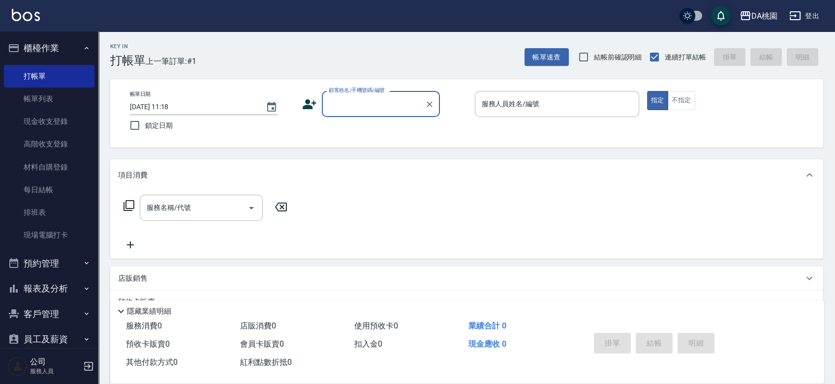
click at [377, 114] on div "顧客姓名/手機號碼/編號" at bounding box center [381, 104] width 118 height 26
type input "00040"
type input "KI KI -10"
type button "true"
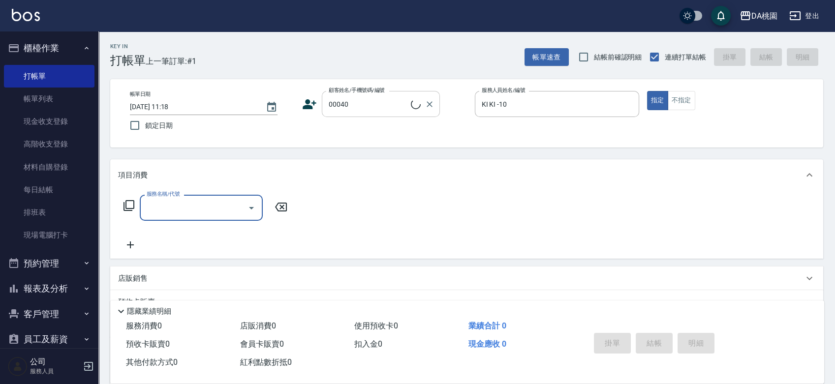
type input "公司/公司00040/00040"
type input "300"
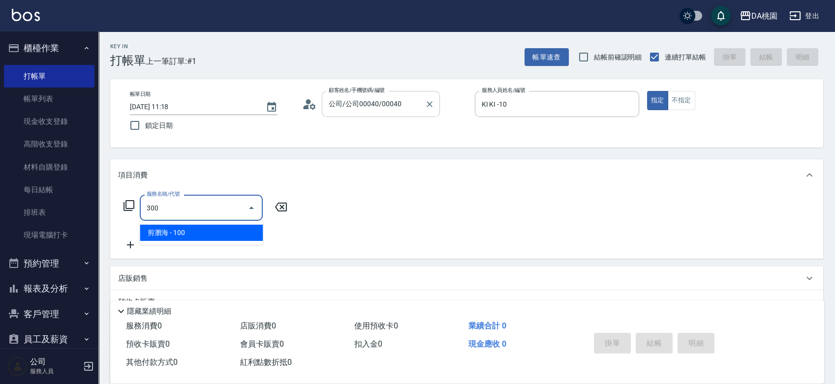
type input "10"
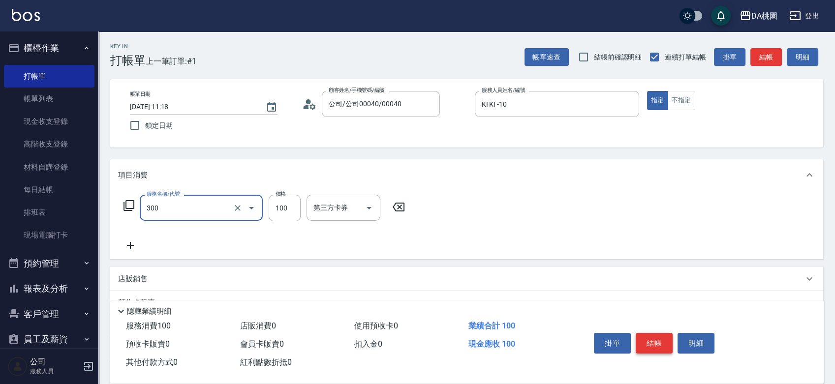
type input "剪瀏海(300)"
click at [656, 340] on button "結帳" at bounding box center [654, 343] width 37 height 21
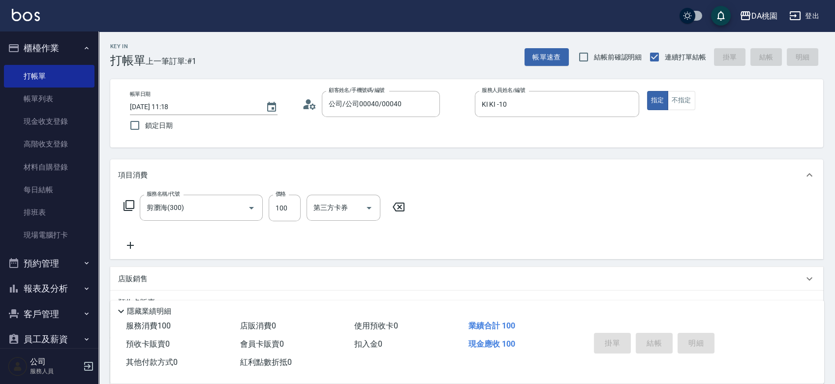
type input "[DATE] 11:51"
type input "0"
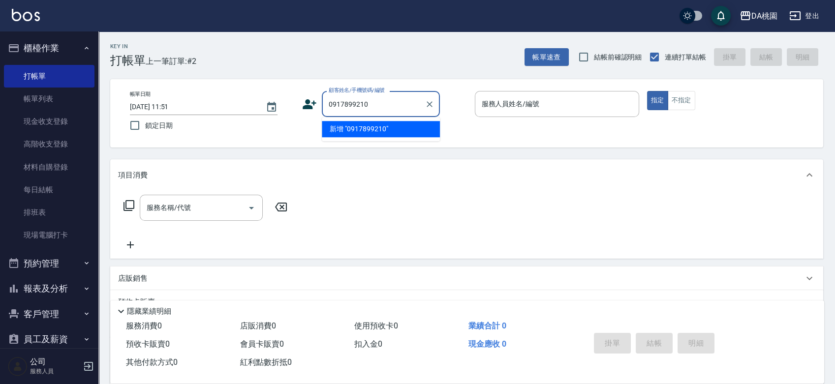
type input "0917899210"
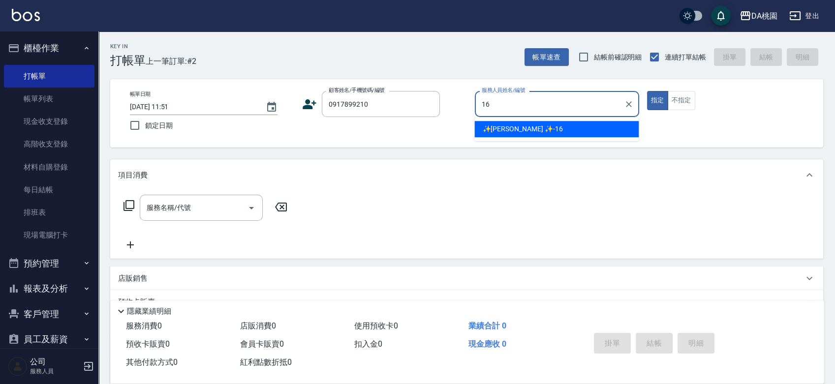
type input "✨[PERSON_NAME] ✨-16"
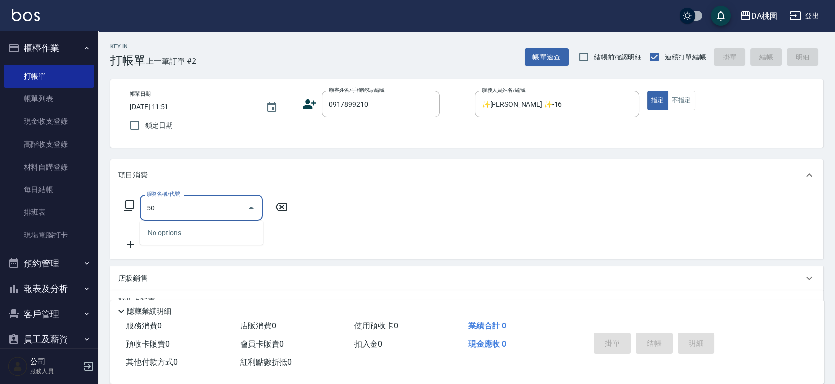
type input "500"
type input "20"
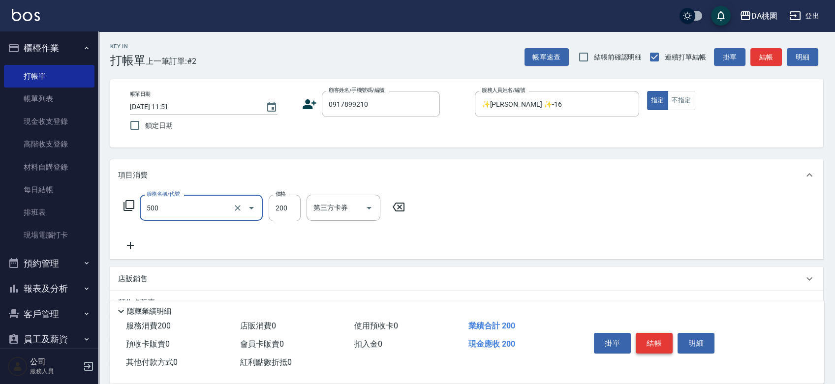
type input "洗髮(500)"
type input "2"
type input "0"
type input "25"
type input "20"
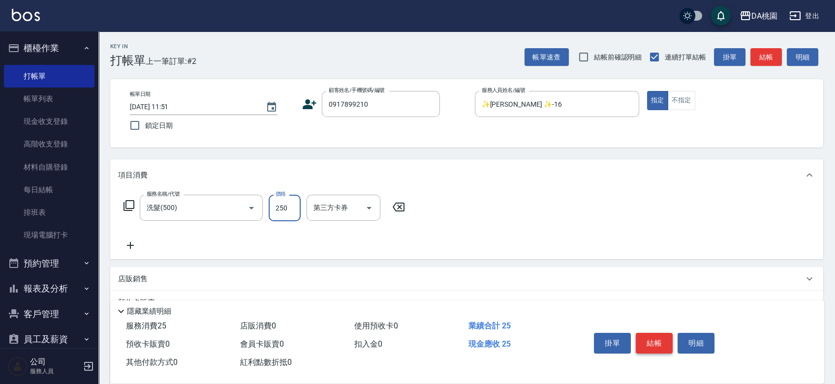
type input "250"
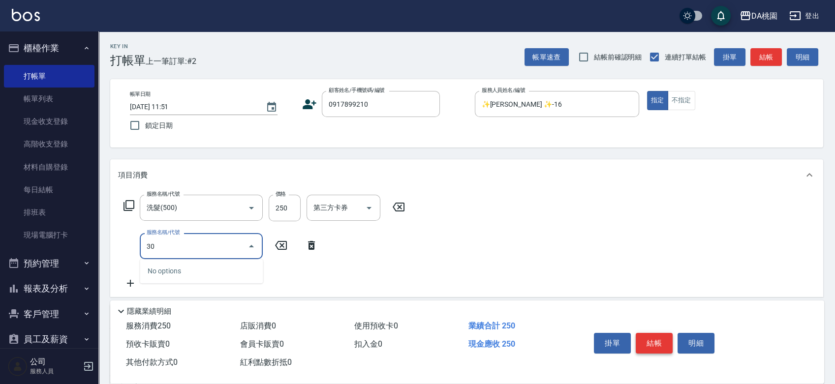
type input "303"
type input "50"
type input "A級剪髮(303)"
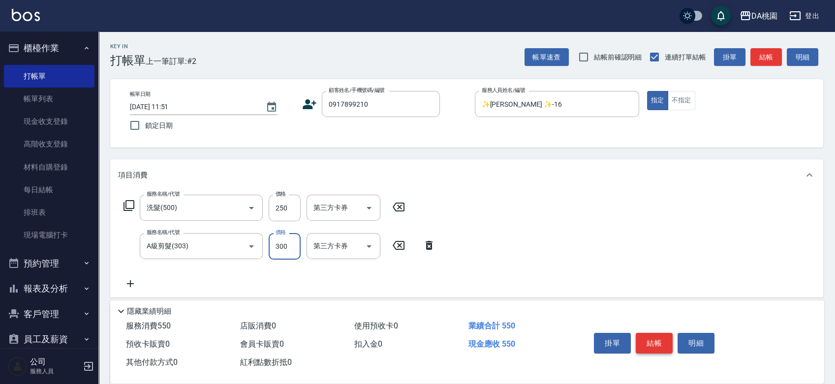
type input "20"
type input "50"
type input "70"
type input "500"
click at [656, 340] on button "結帳" at bounding box center [654, 343] width 37 height 21
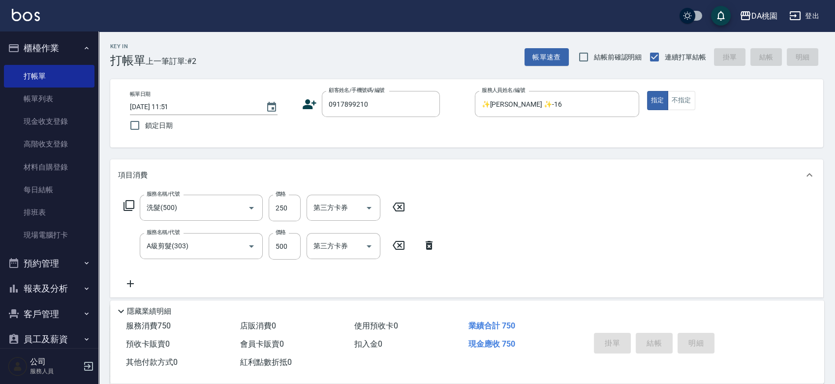
type input "0"
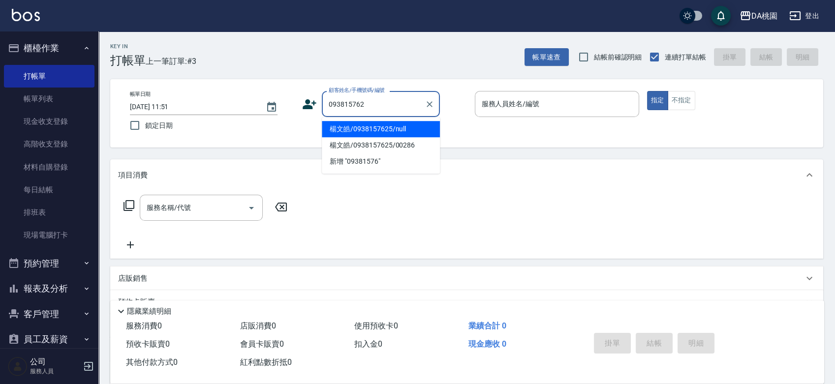
type input "0938157625"
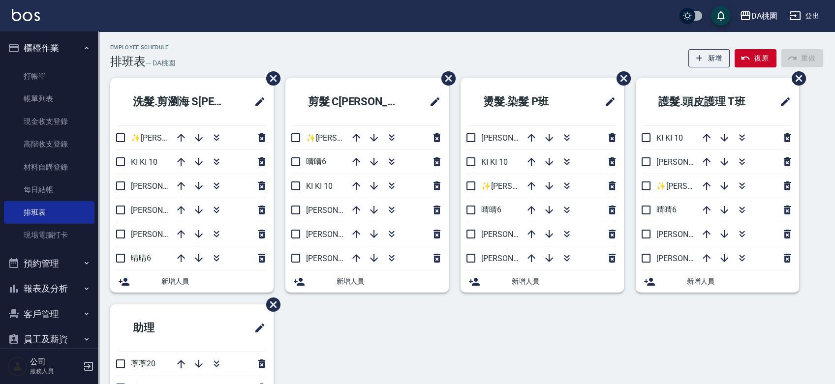
click at [495, 46] on div "Employee Schedule 排班表 — DA桃園 新增 復原 重做" at bounding box center [466, 56] width 713 height 24
click at [216, 138] on icon "button" at bounding box center [217, 138] width 12 height 12
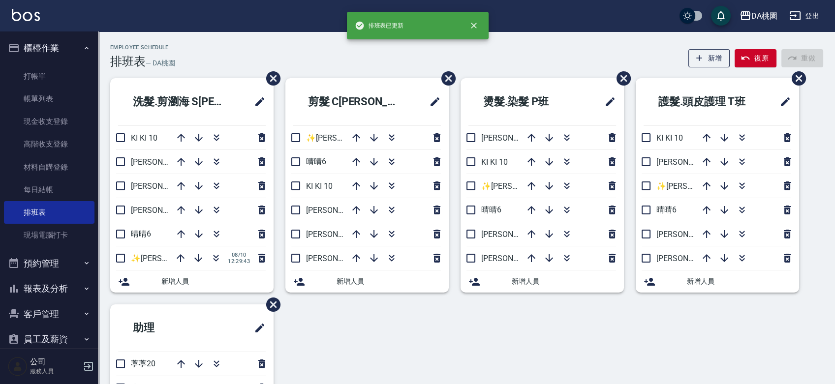
click at [354, 53] on div "Employee Schedule 排班表 — DA桃園 新增 復原 重做" at bounding box center [466, 56] width 713 height 24
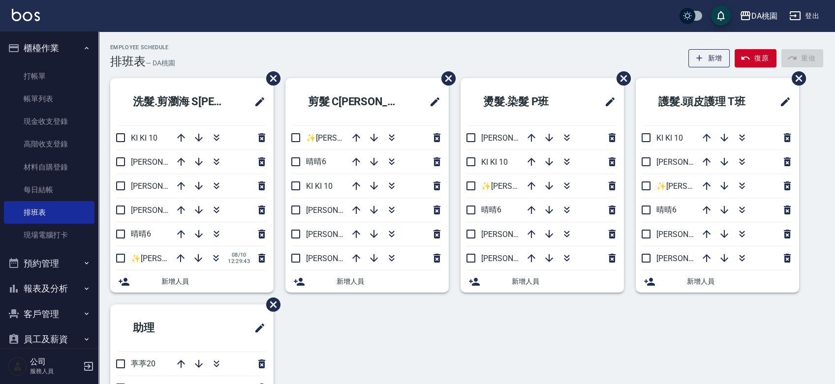
click at [349, 58] on div "Employee Schedule 排班表 — DA桃園 新增 復原 重做" at bounding box center [466, 56] width 713 height 24
click at [351, 49] on div "Employee Schedule 排班表 — DA桃園 新增 復原 重做" at bounding box center [466, 56] width 713 height 24
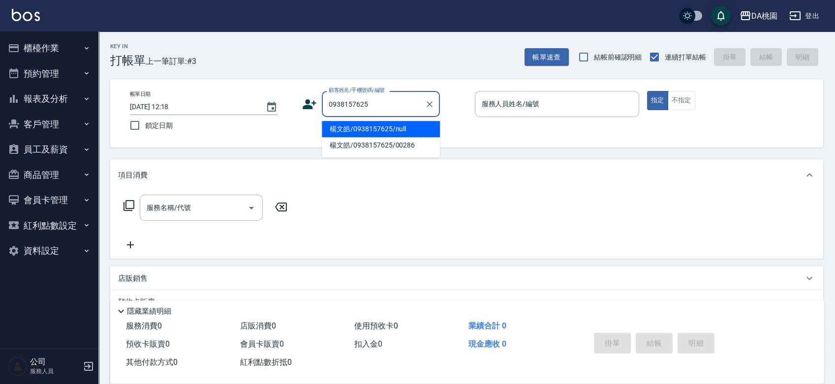
type input "楊文皓/0938157625/null"
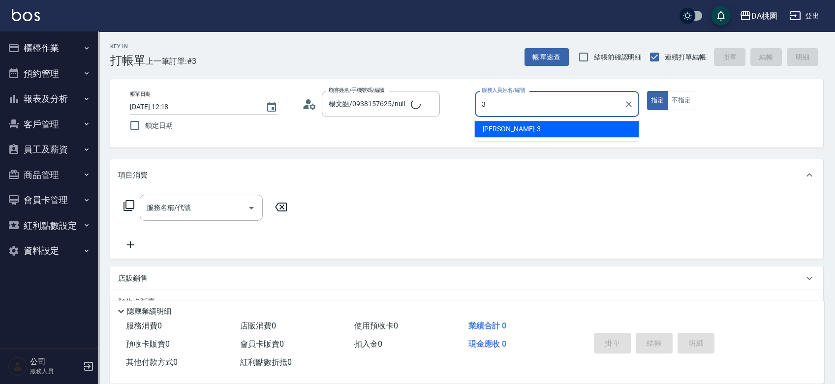
type input "3"
type input "楊文皓/0938157625/00286"
type input "[PERSON_NAME]-3"
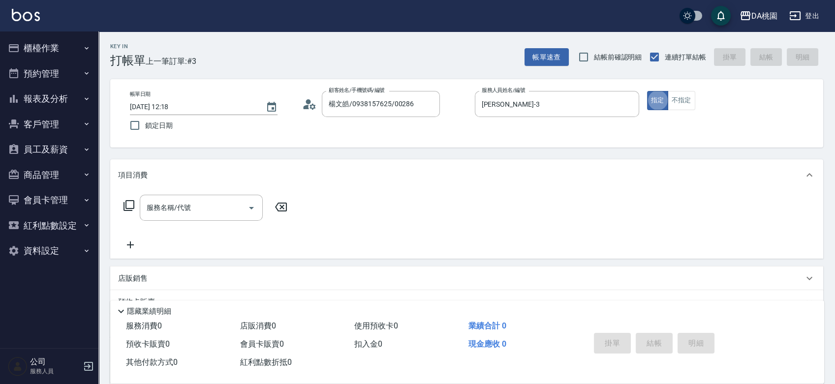
type button "true"
type input "303"
type input "30"
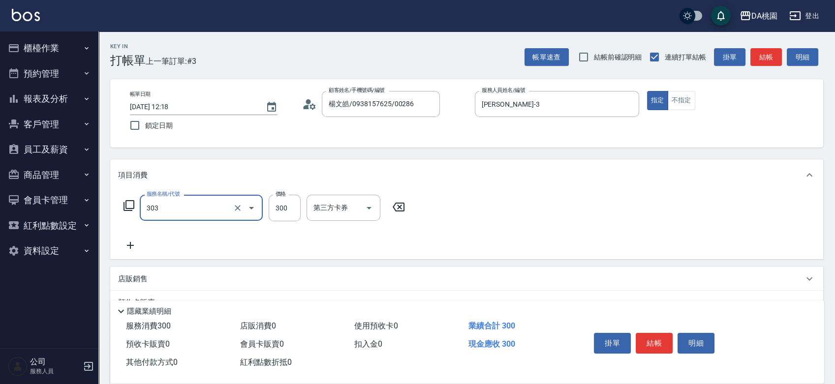
type input "A級剪髮(303)"
type input "0"
type input "350"
type input "30"
type input "350"
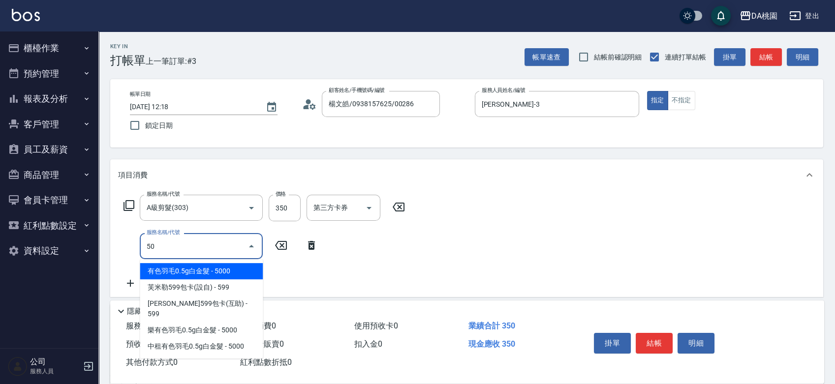
type input "501"
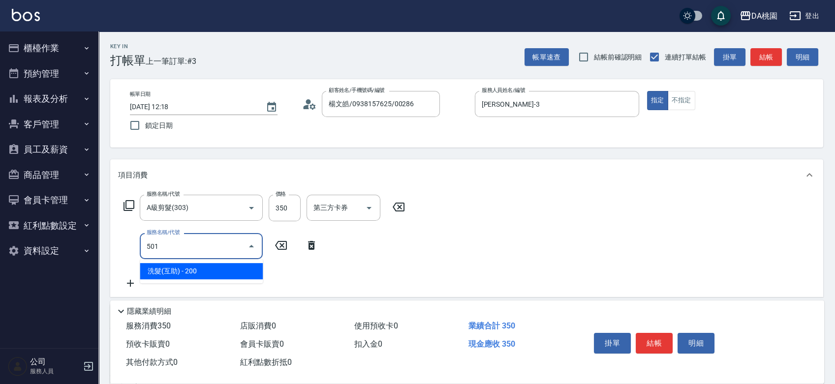
type input "50"
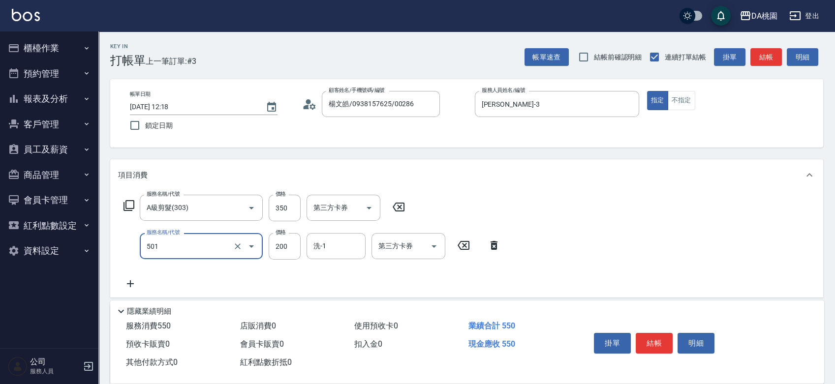
type input "洗髮(互助)(501)"
type input "2"
type input "30"
type input "25"
type input "60"
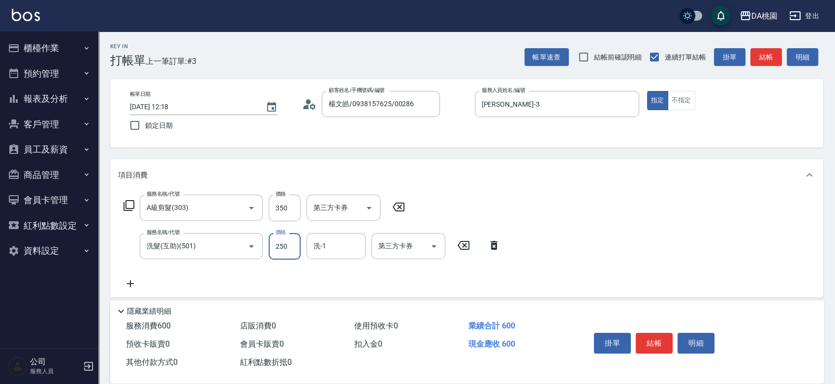
type input "250"
type input "葶葶-20"
type input "303"
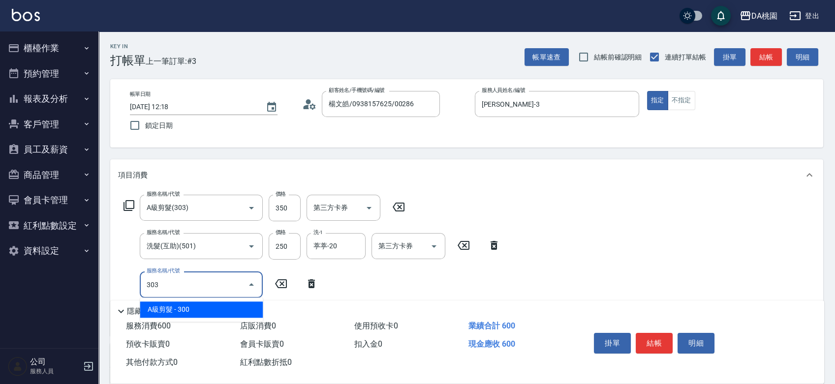
type input "90"
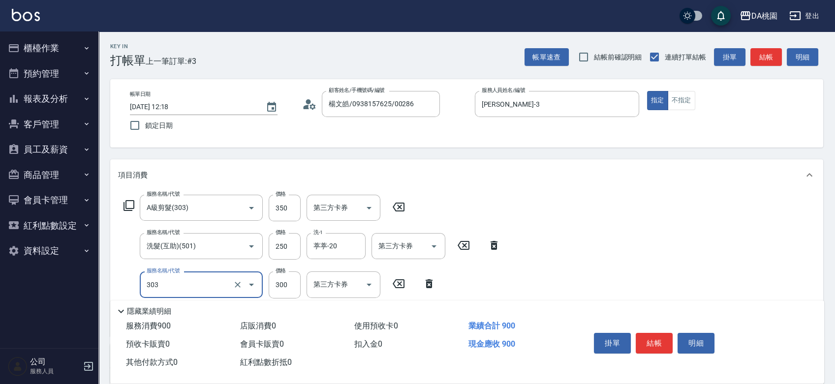
type input "A級剪髮(303)"
type input "60"
type input "350"
type input "90"
type input "350"
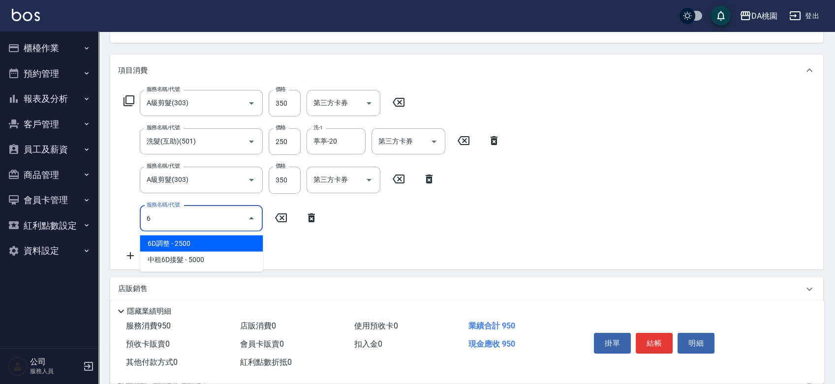
scroll to position [109, 0]
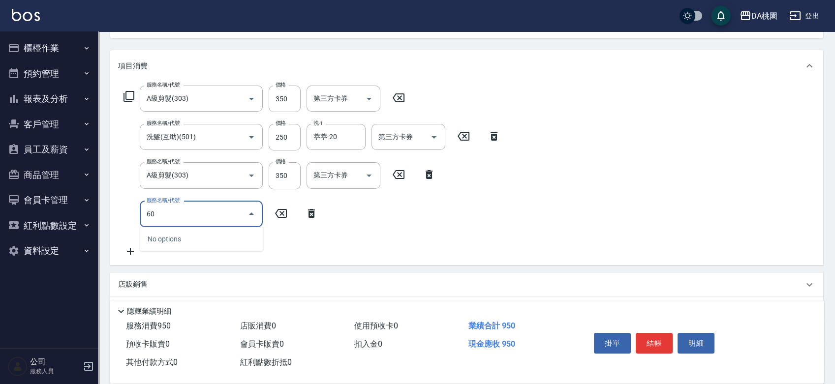
type input "601"
type input "130"
type input "基礎護髮(互助)(601)"
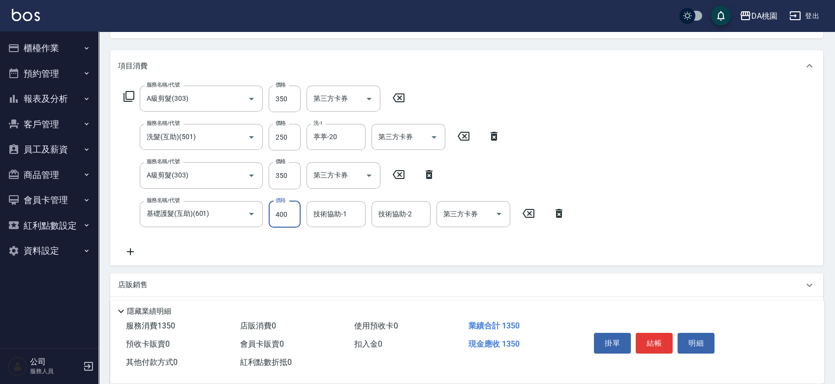
type input "3"
type input "90"
type input "300"
type input "120"
type input "300"
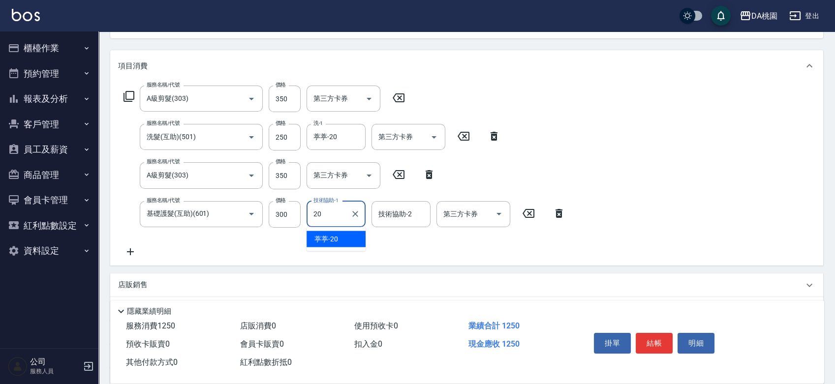
type input "葶葶-20"
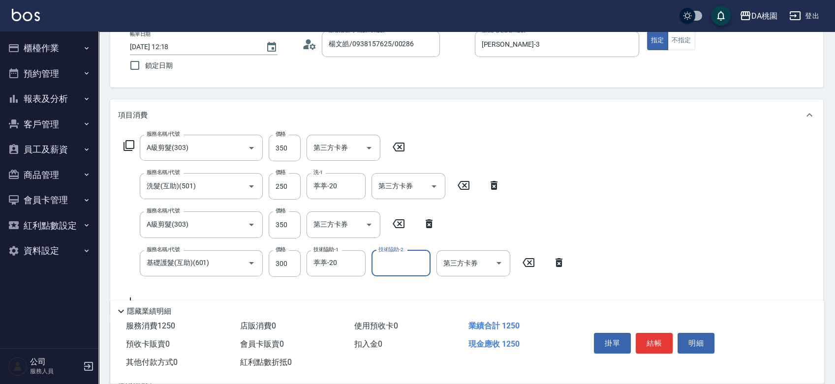
scroll to position [0, 0]
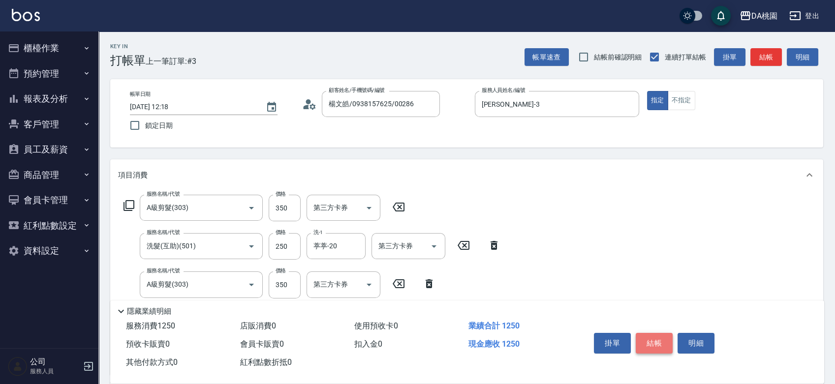
click at [663, 341] on button "結帳" at bounding box center [654, 343] width 37 height 21
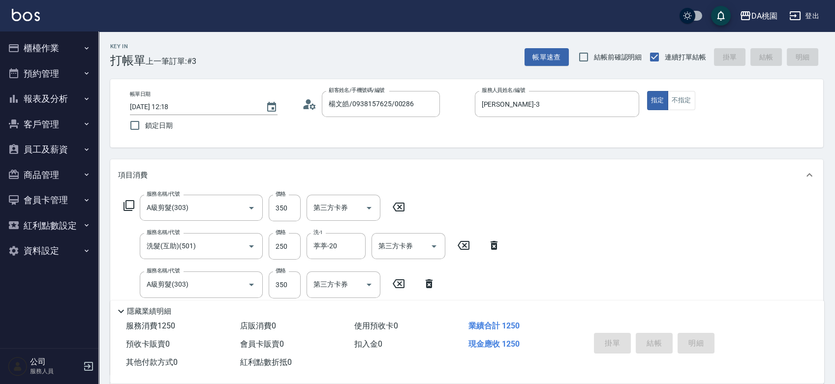
type input "2025/08/10 12:19"
type input "0"
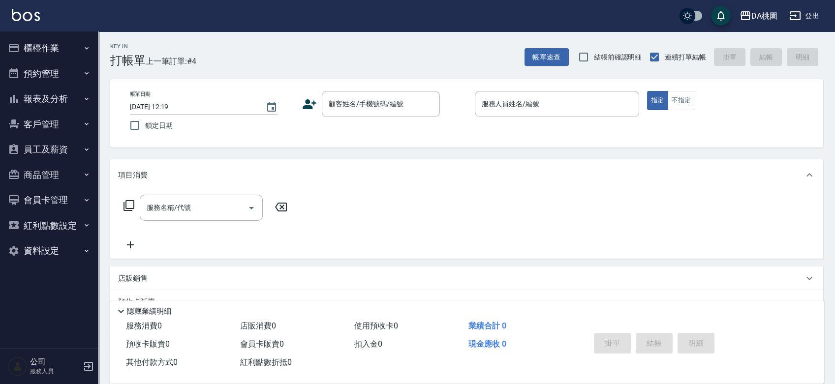
click at [460, 141] on div "帳單日期 2025/08/10 12:19 鎖定日期 顧客姓名/手機號碼/編號 顧客姓名/手機號碼/編號 服務人員姓名/編號 服務人員姓名/編號 指定 不指定" at bounding box center [466, 113] width 713 height 68
click at [461, 103] on div "顧客姓名/手機號碼/編號 顧客姓名/手機號碼/編號" at bounding box center [384, 104] width 164 height 26
click at [457, 131] on div "帳單日期 2025/08/10 12:19 鎖定日期 顧客姓名/手機號碼/編號 顧客姓名/手機號碼/編號 服務人員姓名/編號 服務人員姓名/編號 指定 不指定" at bounding box center [466, 113] width 689 height 45
click at [357, 103] on input "顧客姓名/手機號碼/編號" at bounding box center [373, 103] width 94 height 17
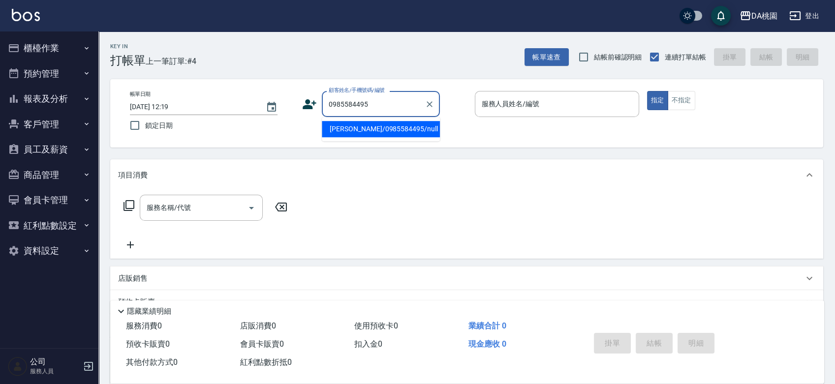
type input "楊傑丞/0985584495/null"
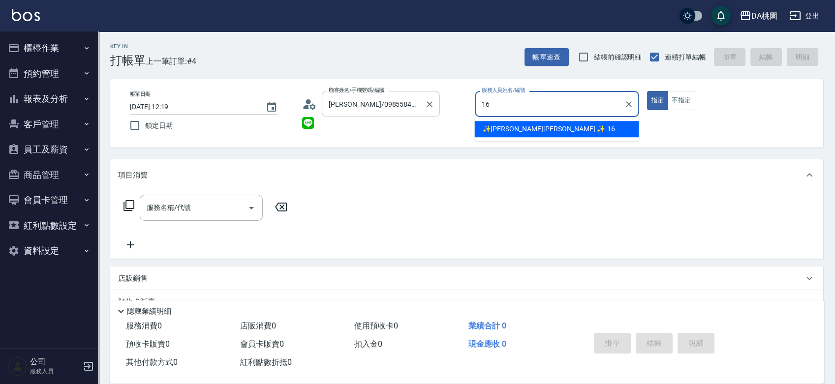
type input "✨[PERSON_NAME] ✨-16"
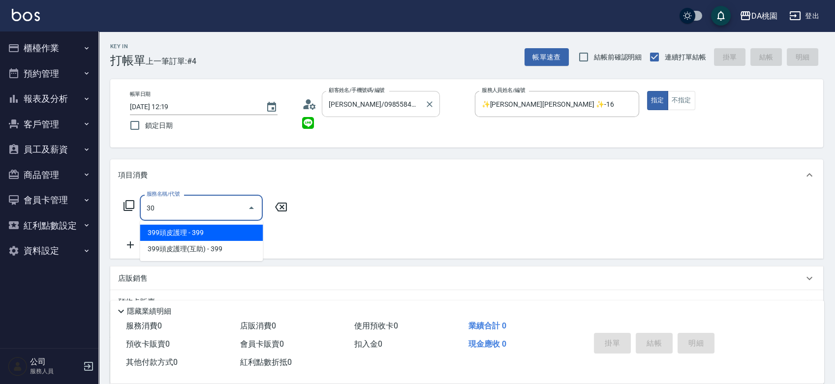
type input "303"
type input "30"
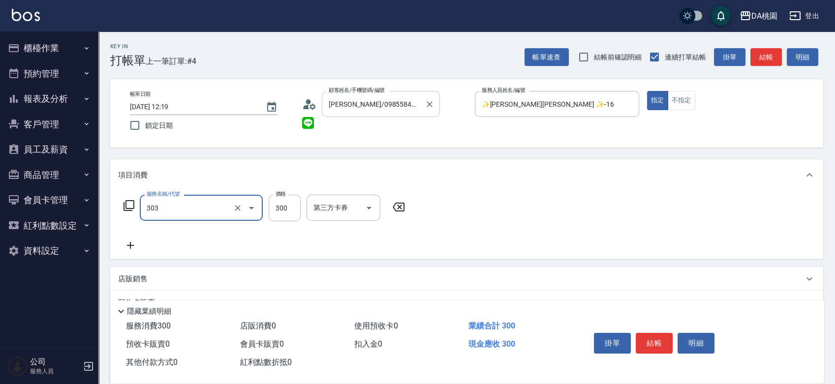
type input "A級剪髮(303)"
type input "5"
type input "0"
type input "500"
type input "50"
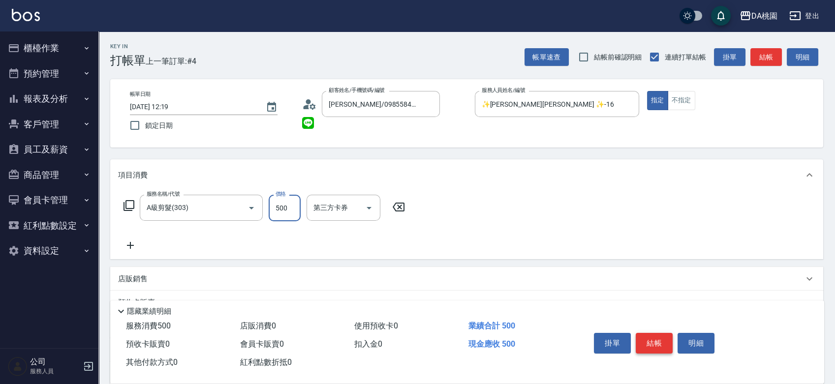
type input "500"
click at [659, 335] on button "結帳" at bounding box center [654, 343] width 37 height 21
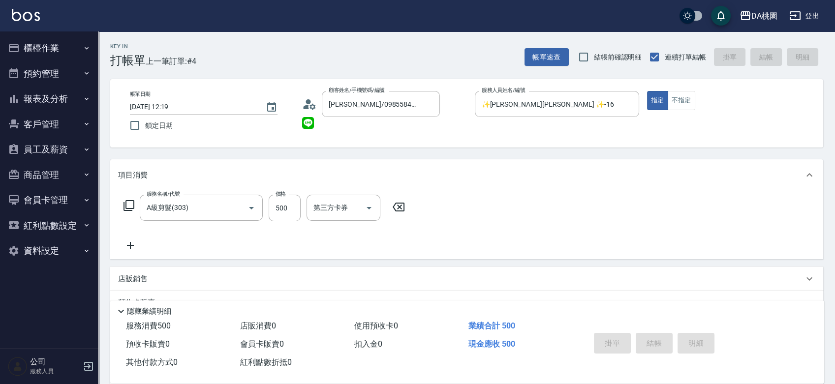
type input "2025/08/10 12:27"
type input "0"
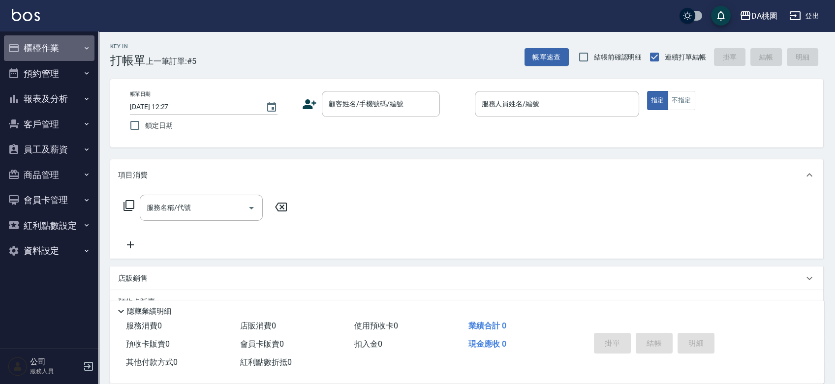
click at [49, 44] on button "櫃檯作業" at bounding box center [49, 48] width 91 height 26
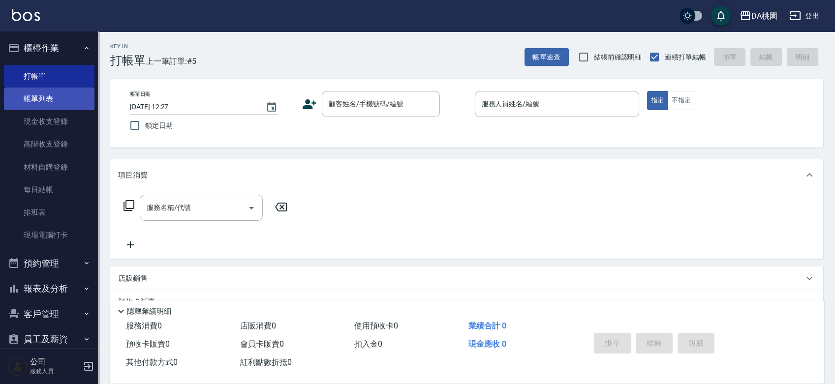
click at [40, 99] on link "帳單列表" at bounding box center [49, 99] width 91 height 23
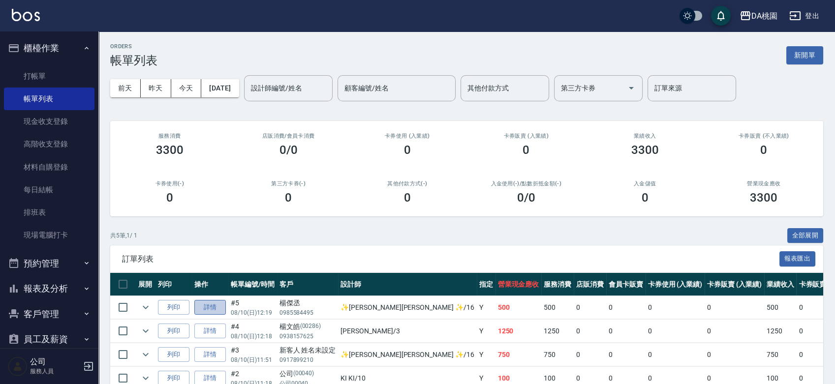
click at [213, 310] on link "詳情" at bounding box center [209, 307] width 31 height 15
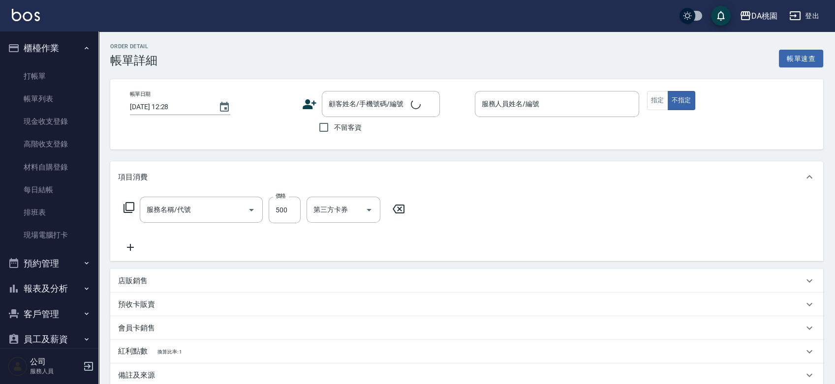
type input "2025/08/10 12:19"
type input "✨[PERSON_NAME] ✨-16"
type input "50"
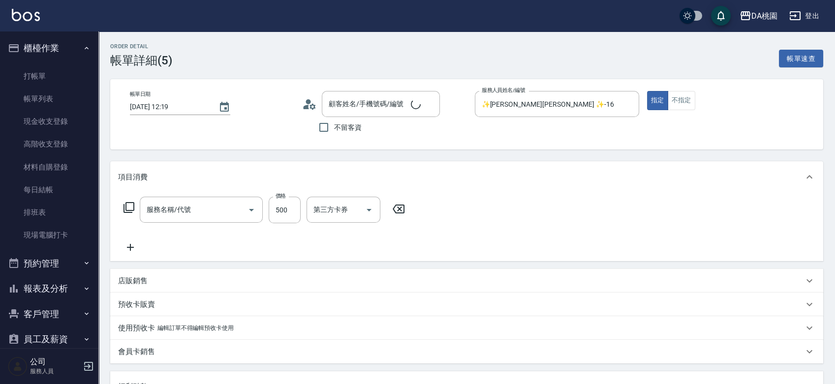
type input "楊傑丞/0985584495/null"
type input "A級剪髮(303)"
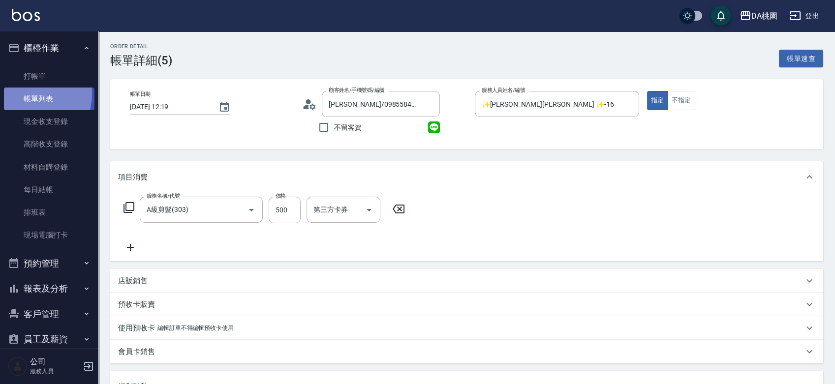
click at [28, 94] on link "帳單列表" at bounding box center [49, 99] width 91 height 23
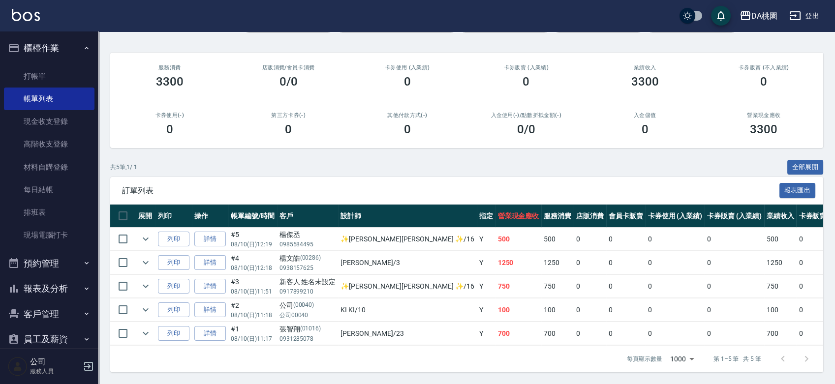
scroll to position [76, 0]
click at [217, 255] on link "詳情" at bounding box center [209, 262] width 31 height 15
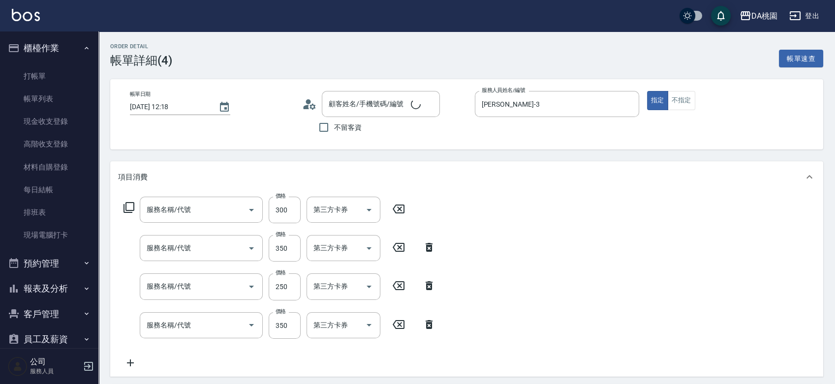
type input "2025/08/10 12:18"
type input "愛莉絲-3"
type input "120"
type input "基礎護髮(互助)(601)"
type input "A級剪髮(303)"
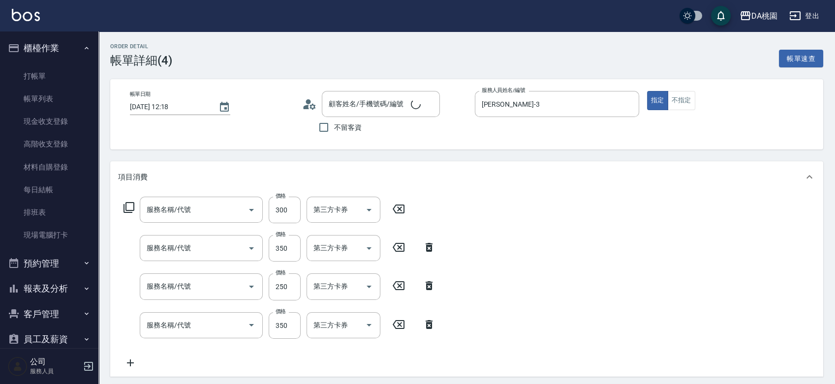
type input "洗髮(互助)(501)"
type input "A級剪髮(303)"
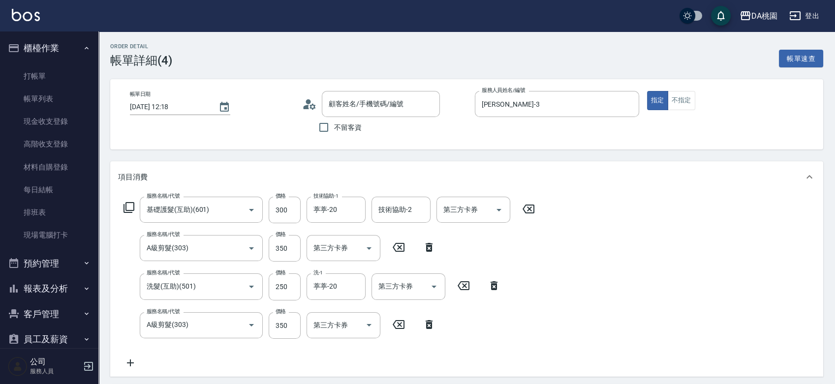
type input "楊文皓/0938157625/00286"
click at [46, 94] on link "帳單列表" at bounding box center [49, 99] width 91 height 23
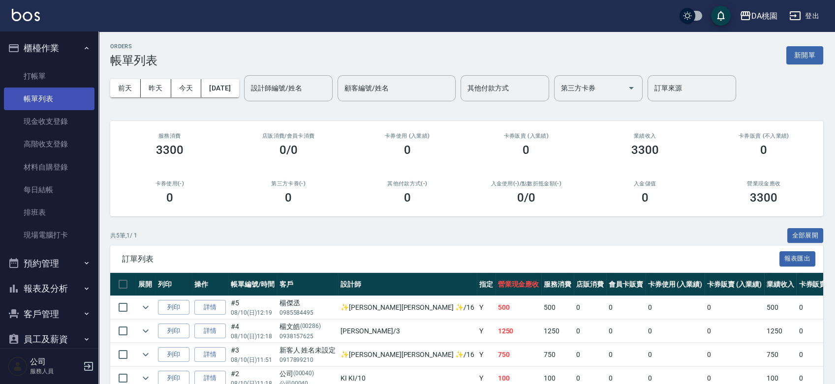
click at [49, 99] on link "帳單列表" at bounding box center [49, 99] width 91 height 23
click at [217, 307] on link "詳情" at bounding box center [209, 307] width 31 height 15
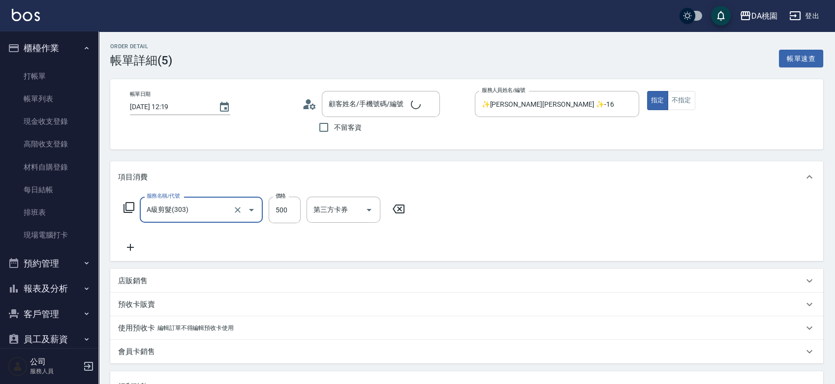
type input "50"
type input "楊傑丞/0985584495/null"
click at [47, 95] on link "帳單列表" at bounding box center [49, 99] width 91 height 23
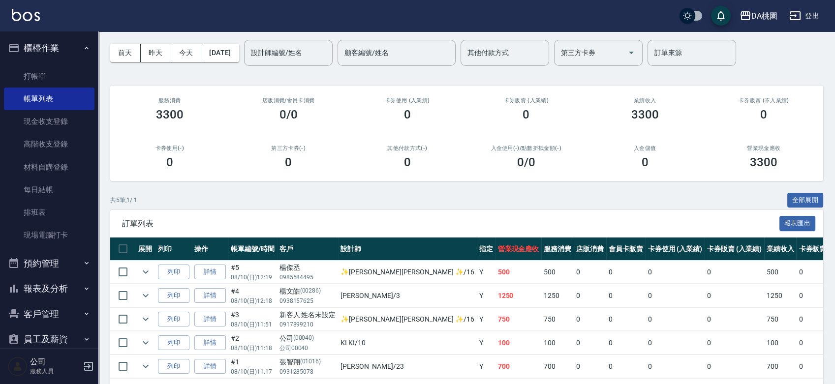
scroll to position [76, 0]
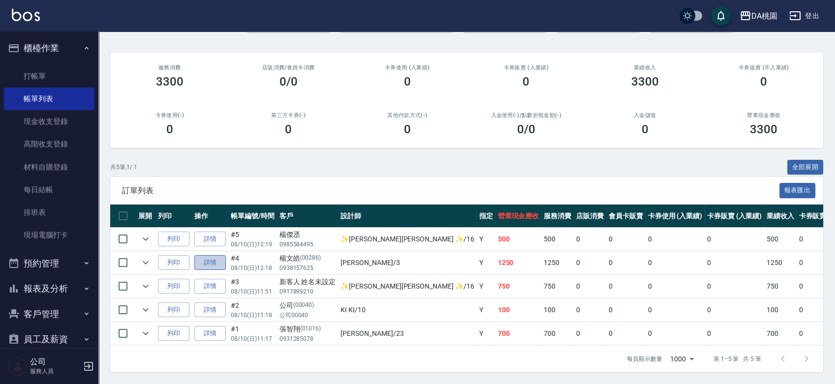
click at [209, 255] on link "詳情" at bounding box center [209, 262] width 31 height 15
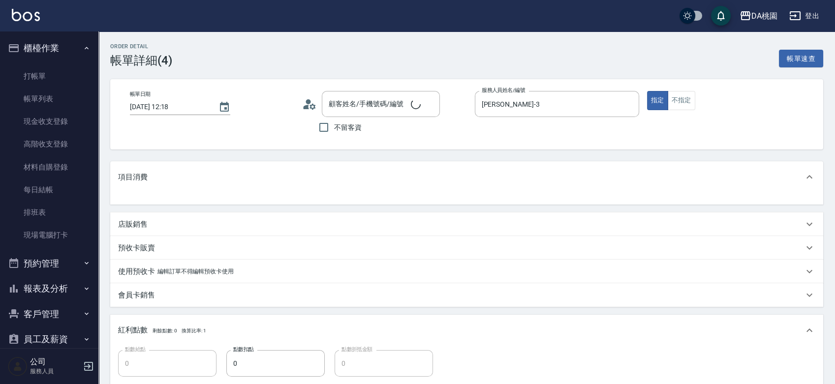
type input "楊文皓/0938157625/00286"
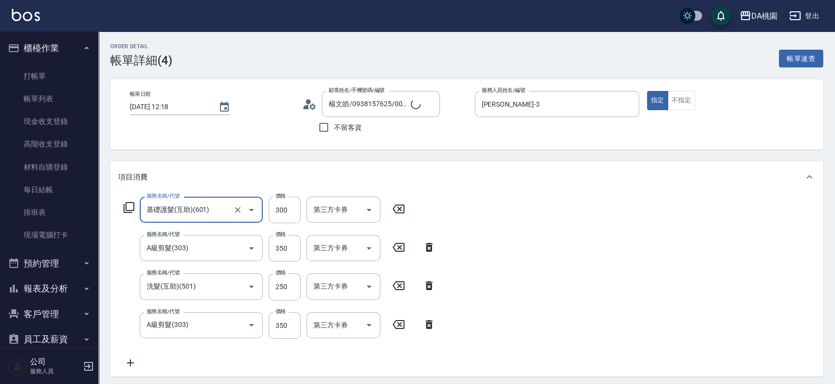
type input "120"
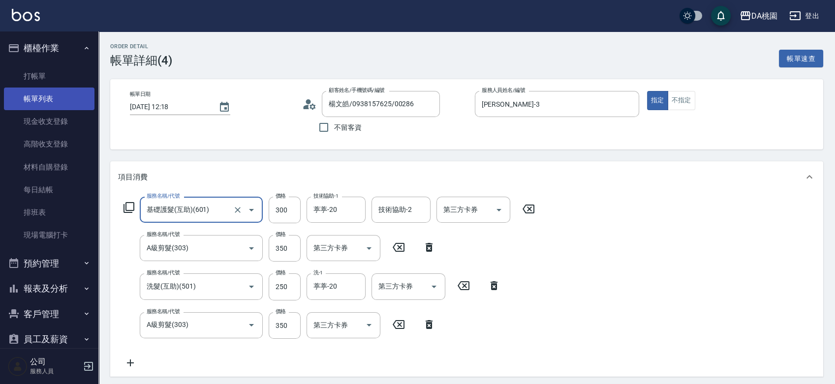
click at [64, 92] on link "帳單列表" at bounding box center [49, 99] width 91 height 23
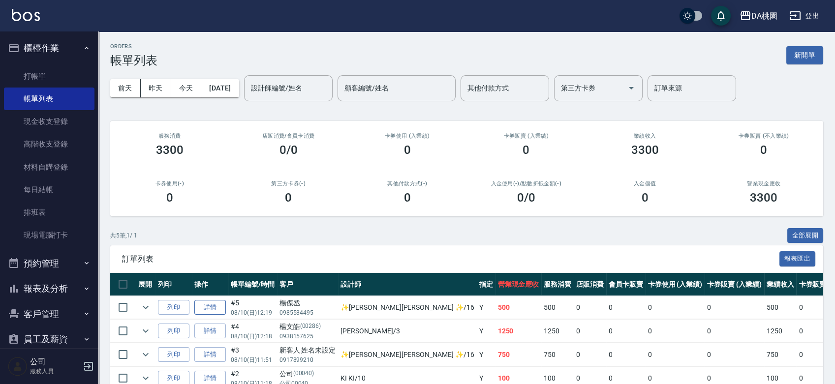
click at [206, 309] on link "詳情" at bounding box center [209, 307] width 31 height 15
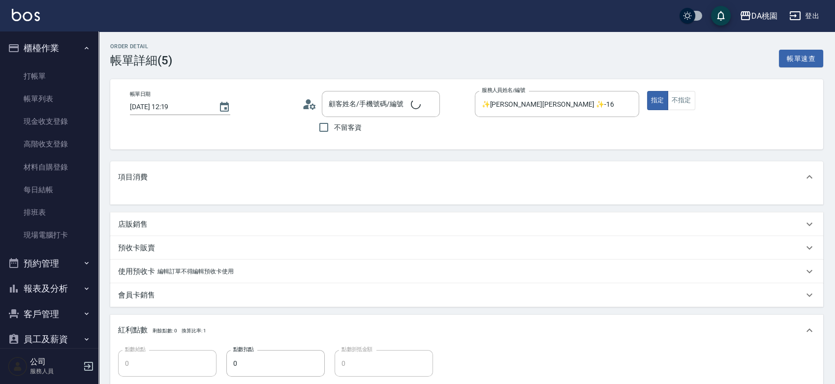
type input "50"
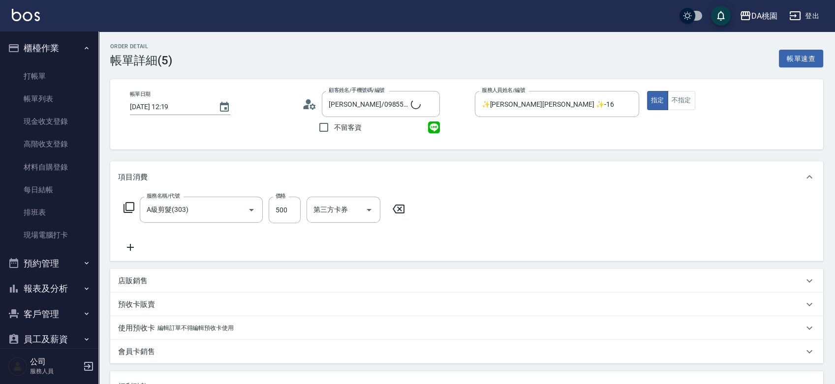
type input "楊傑丞/0985584495/null"
click at [33, 74] on link "打帳單" at bounding box center [49, 76] width 91 height 23
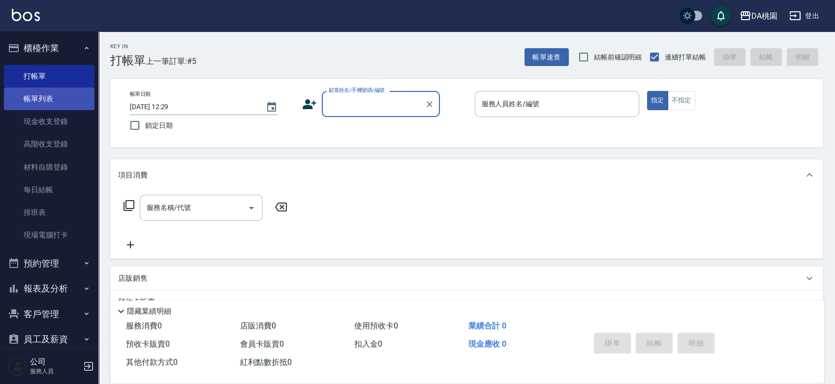
click at [30, 98] on link "帳單列表" at bounding box center [49, 99] width 91 height 23
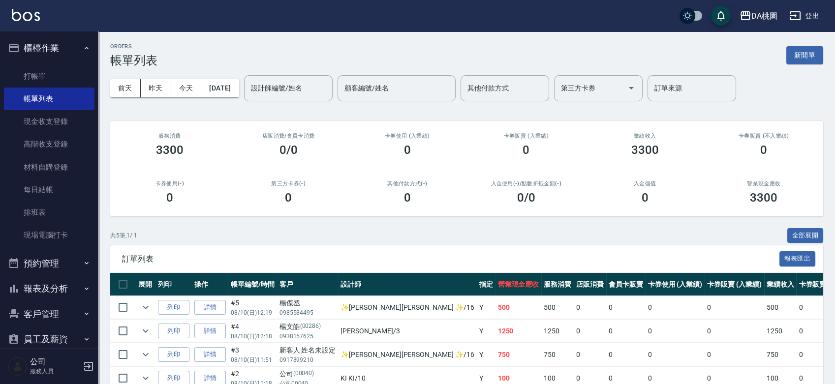
scroll to position [76, 0]
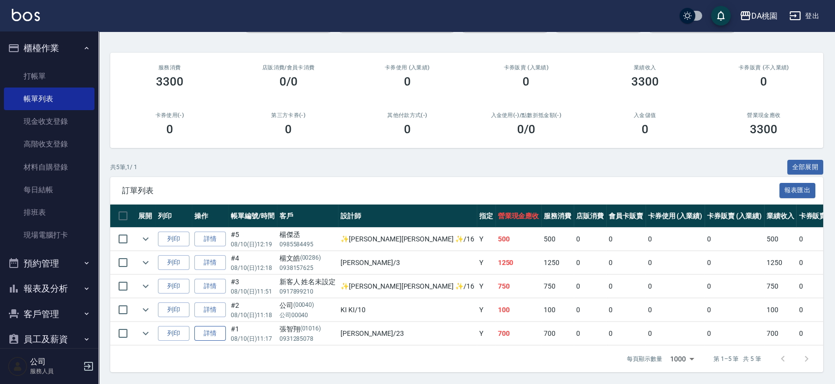
click at [209, 328] on link "詳情" at bounding box center [209, 333] width 31 height 15
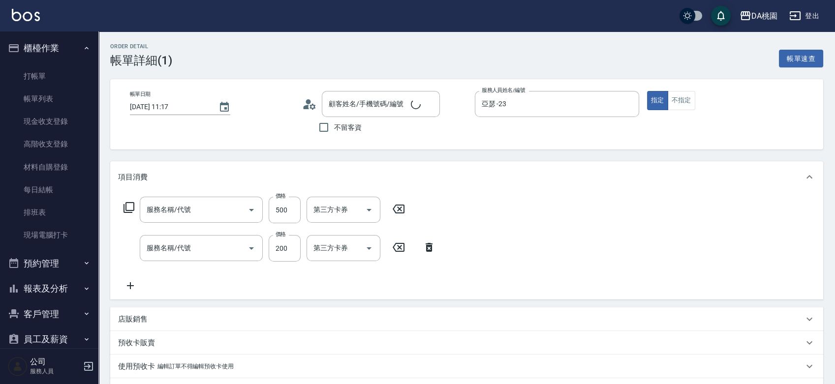
type input "2025/08/10 11:17"
type input "亞瑟 -23"
type input "70"
type input "A級剪髮(303)"
type input "洗髮(互助)(501)"
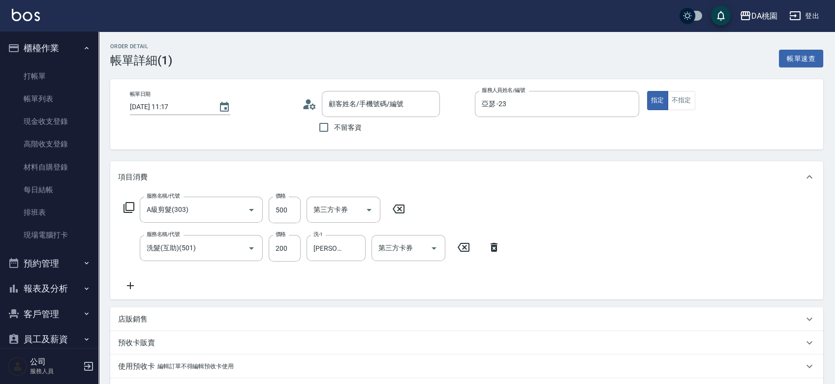
type input "張智翔/0931285078/01016"
click at [47, 95] on link "帳單列表" at bounding box center [49, 99] width 91 height 23
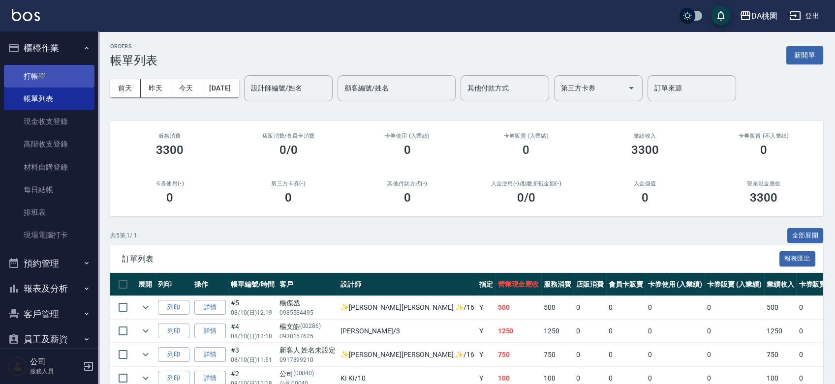
click at [55, 75] on link "打帳單" at bounding box center [49, 76] width 91 height 23
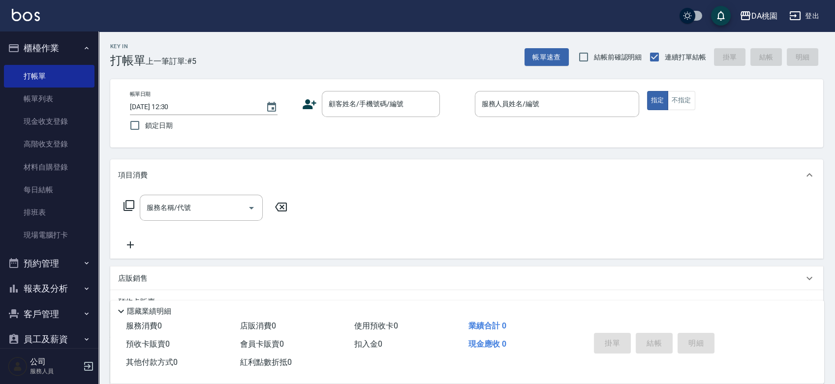
click at [456, 132] on div "帳單日期 2025/08/10 12:30 鎖定日期 顧客姓名/手機號碼/編號 顧客姓名/手機號碼/編號 服務人員姓名/編號 服務人員姓名/編號 指定 不指定" at bounding box center [466, 113] width 689 height 45
click at [386, 116] on div "顧客姓名/手機號碼/編號" at bounding box center [381, 104] width 118 height 26
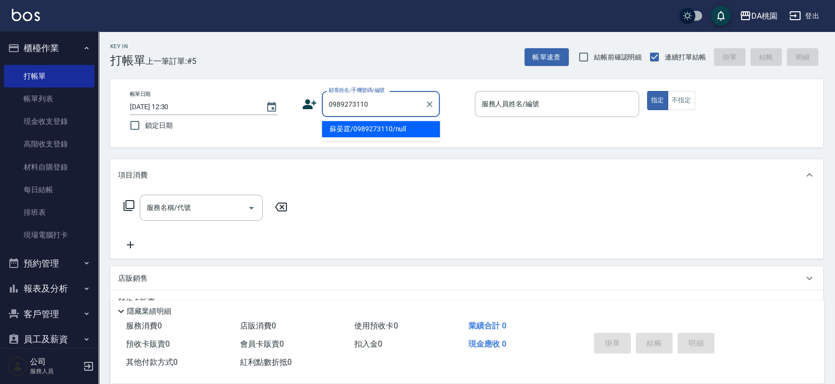
type input "蘇晏霆/0989273110/null"
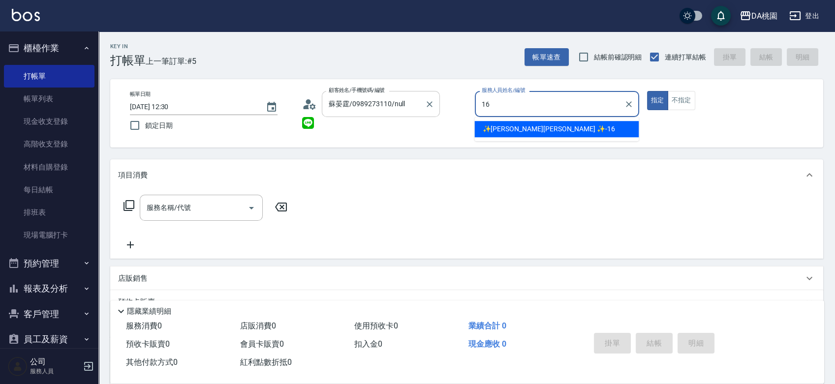
type input "✨[PERSON_NAME] ✨-16"
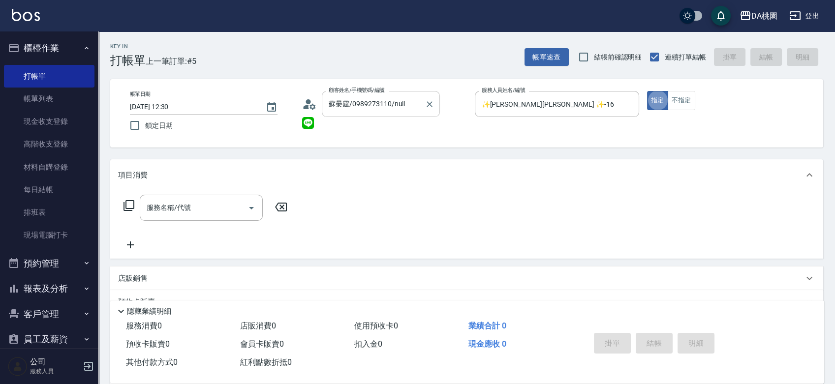
type button "true"
type input "500"
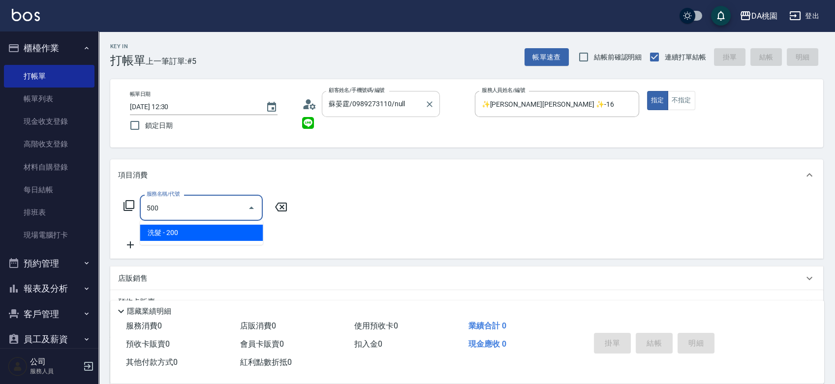
type input "20"
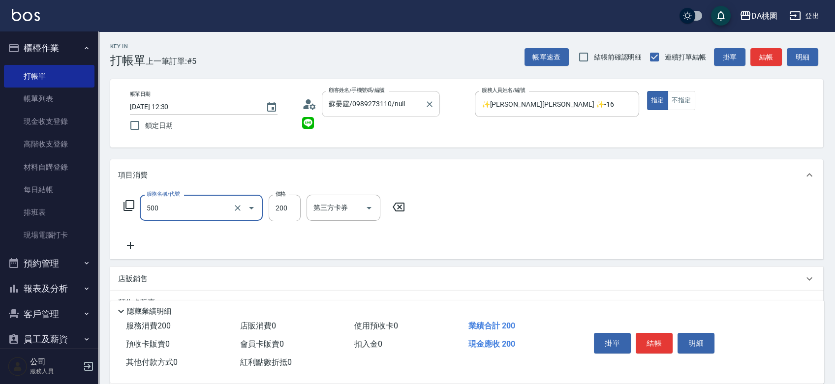
type input "洗髮(500)"
type input "2"
type input "0"
type input "25"
type input "20"
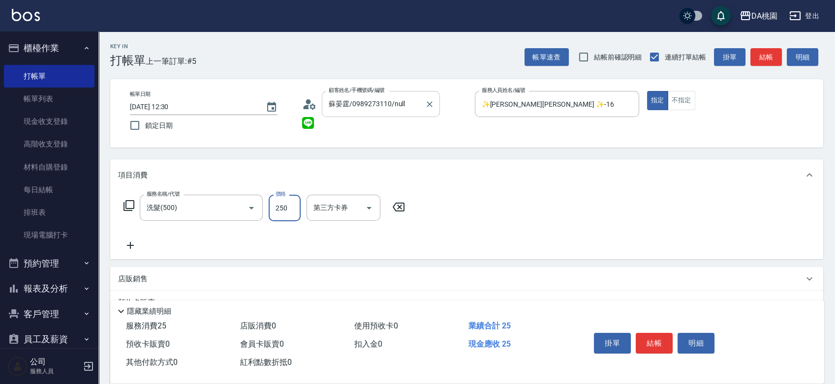
type input "250"
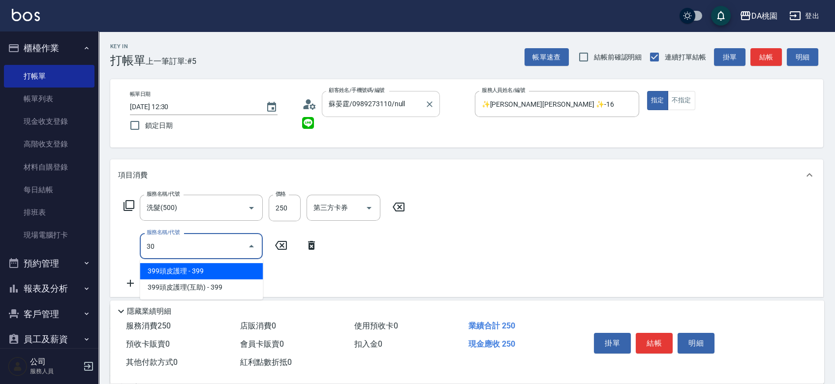
type input "303"
type input "50"
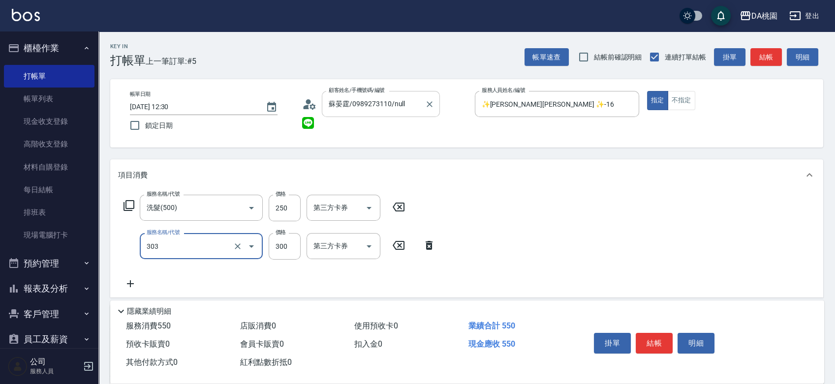
type input "A級剪髮(303)"
type input "5"
type input "20"
type input "50"
type input "70"
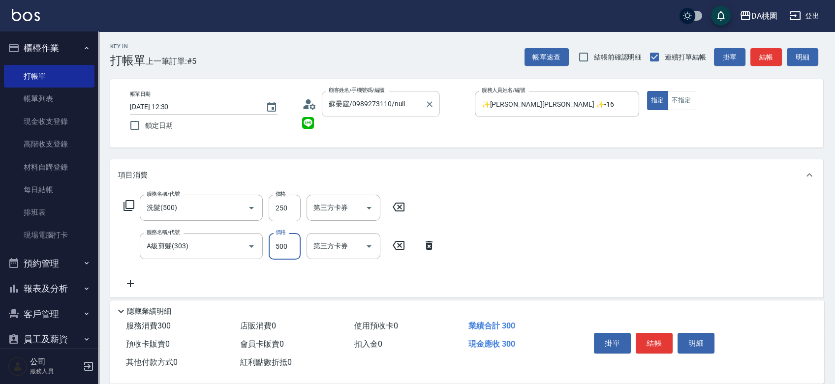
type input "500"
click at [662, 338] on button "結帳" at bounding box center [654, 343] width 37 height 21
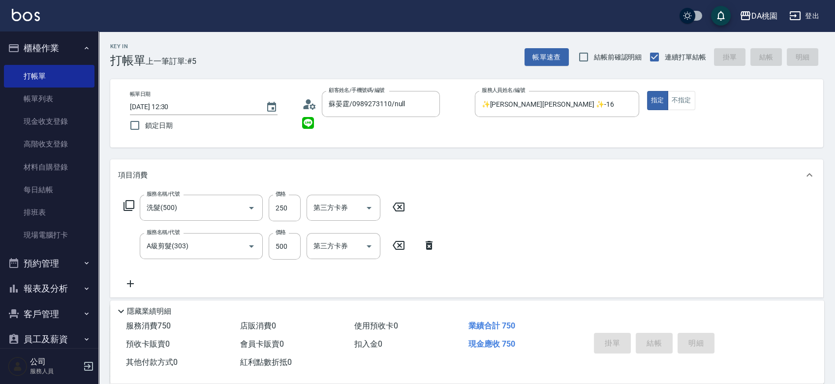
type input "2025/08/10 13:04"
type input "0"
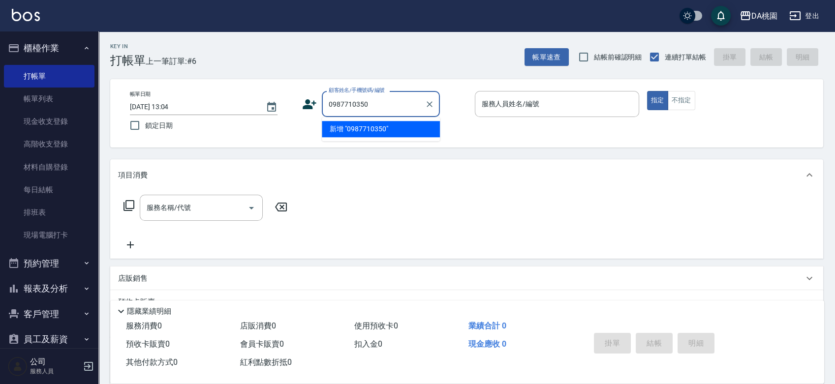
type input "0987710350"
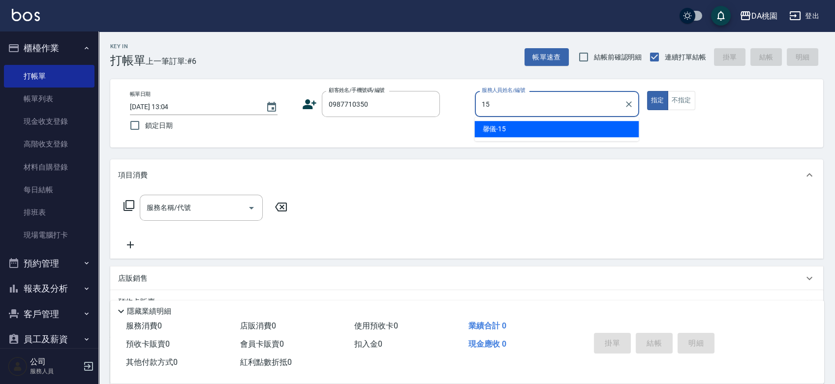
type input "馨儀-15"
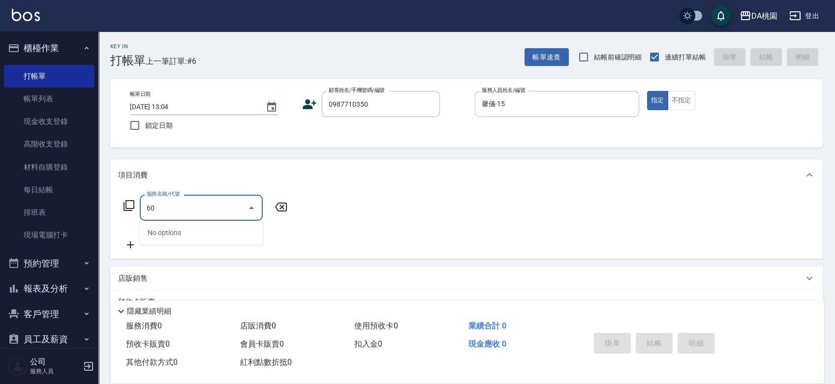
type input "608"
type input "120"
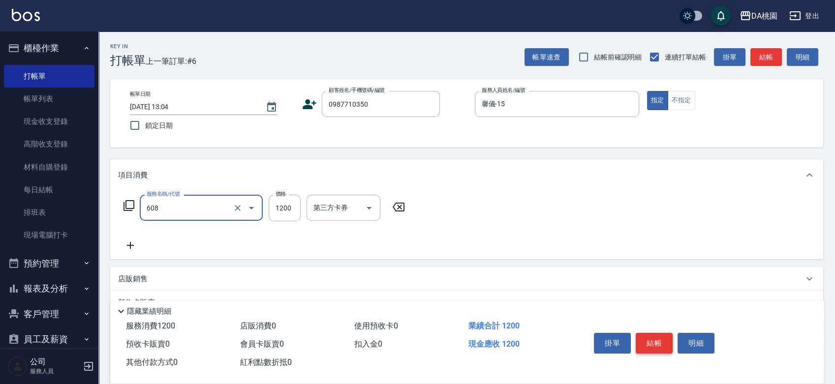
type input "鱗脂質護髮(608)"
type input "0"
type input "150"
type input "10"
type input "1500"
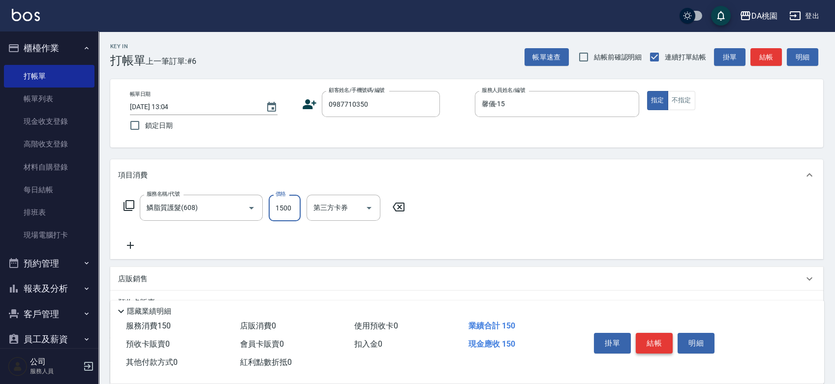
type input "150"
type input "1500"
click at [662, 338] on button "結帳" at bounding box center [654, 343] width 37 height 21
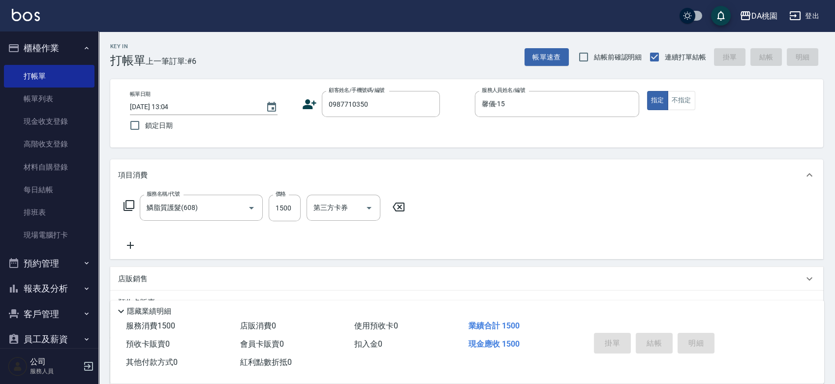
type input "0"
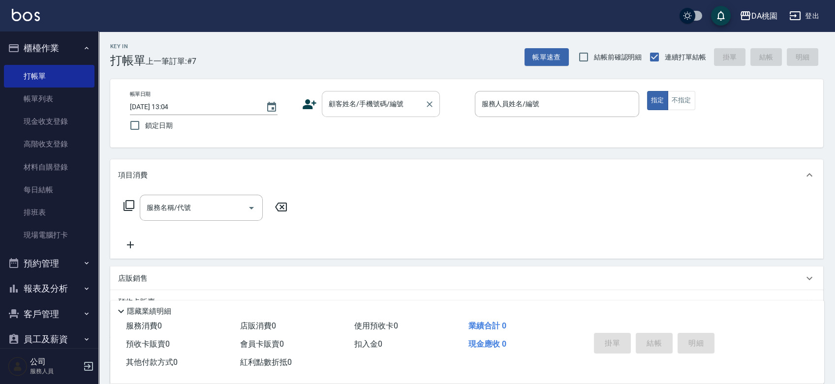
click at [365, 102] on div "顧客姓名/手機號碼/編號 顧客姓名/手機號碼/編號" at bounding box center [381, 104] width 118 height 26
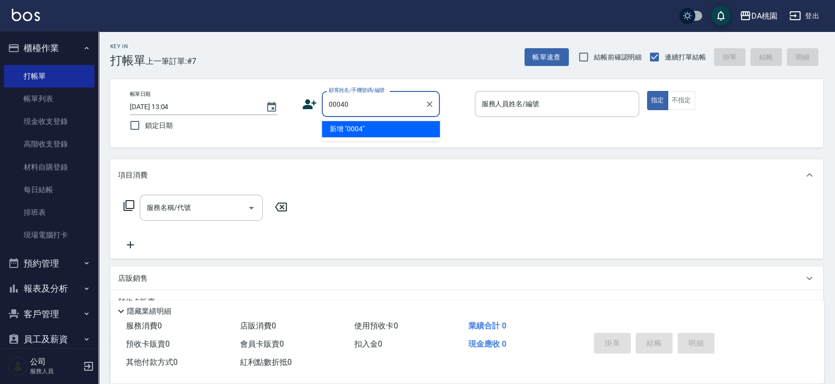
type input "00040"
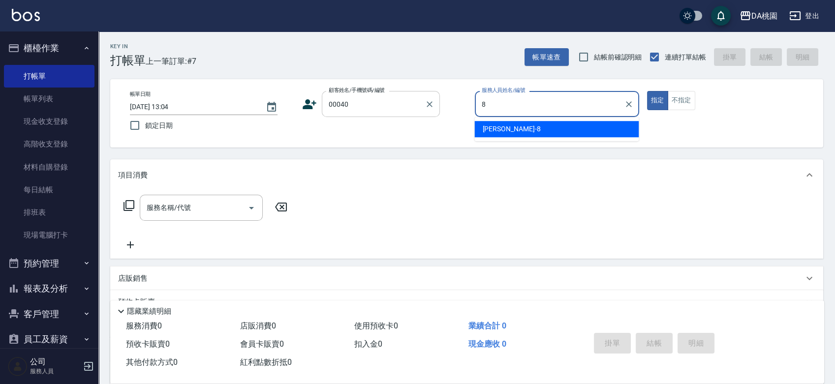
type input "桑妮-8"
